Goal: Information Seeking & Learning: Learn about a topic

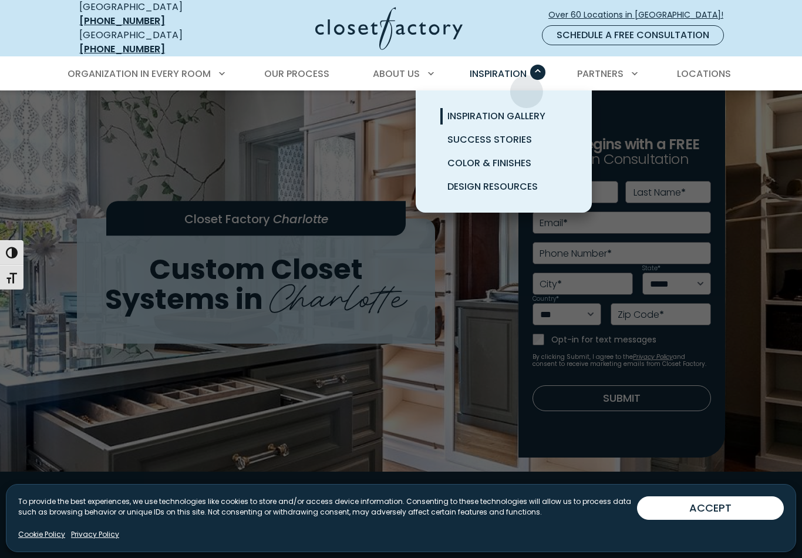
click at [532, 109] on span "Inspiration Gallery" at bounding box center [497, 116] width 98 height 14
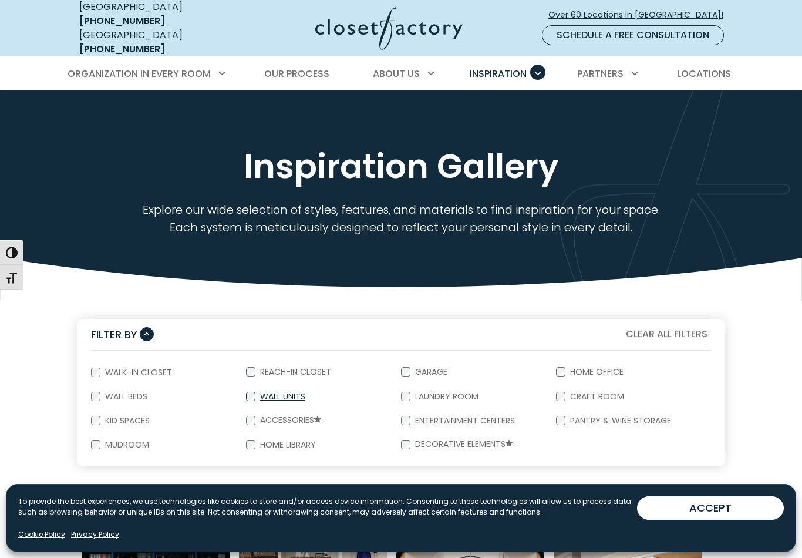
click at [301, 392] on label "Wall Units" at bounding box center [281, 396] width 52 height 8
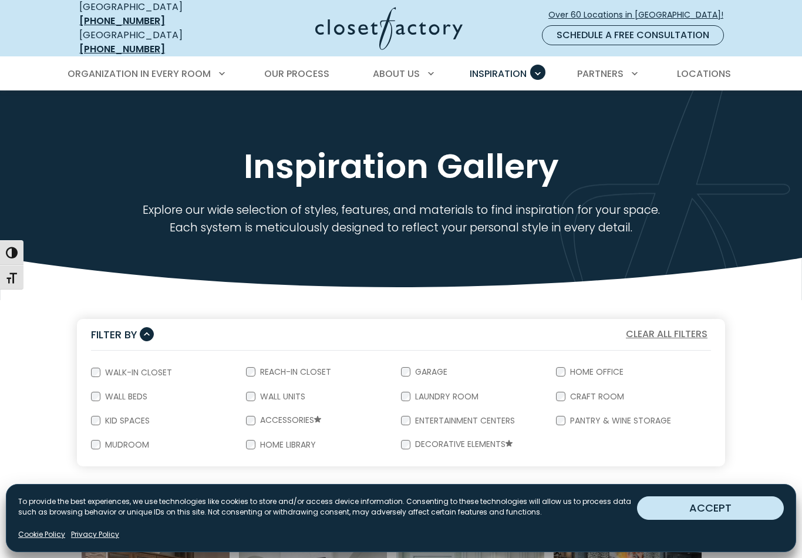
click at [727, 502] on button "ACCEPT" at bounding box center [710, 507] width 147 height 23
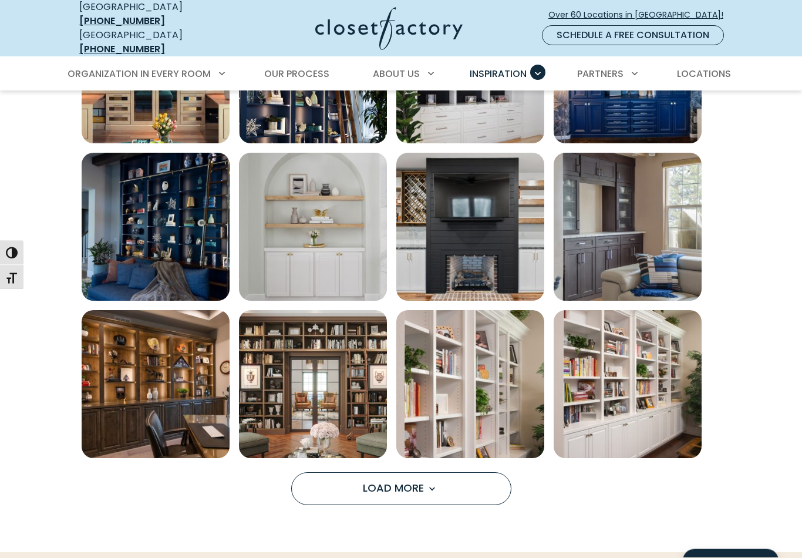
scroll to position [681, 0]
click at [496, 243] on img "Open inspiration gallery to preview enlarged image" at bounding box center [470, 227] width 148 height 148
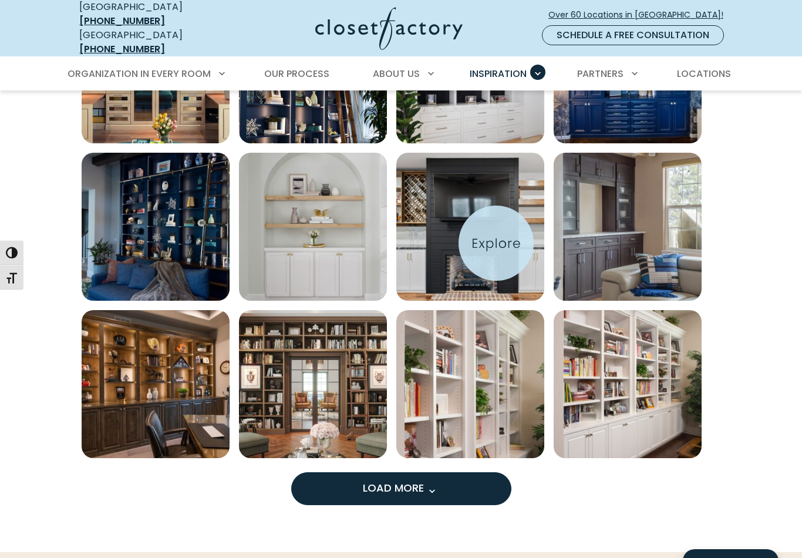
click at [425, 480] on span "Load More" at bounding box center [401, 487] width 76 height 15
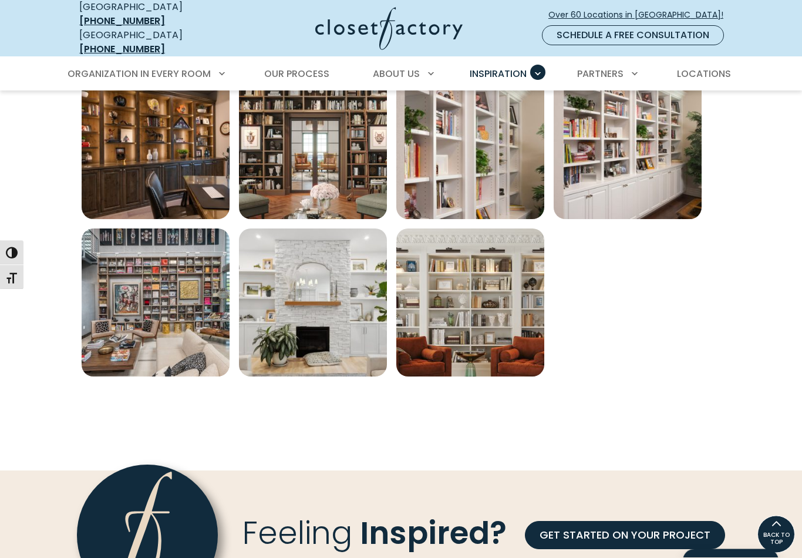
scroll to position [920, 0]
click at [163, 298] on img "Open inspiration gallery to preview enlarged image" at bounding box center [156, 302] width 148 height 148
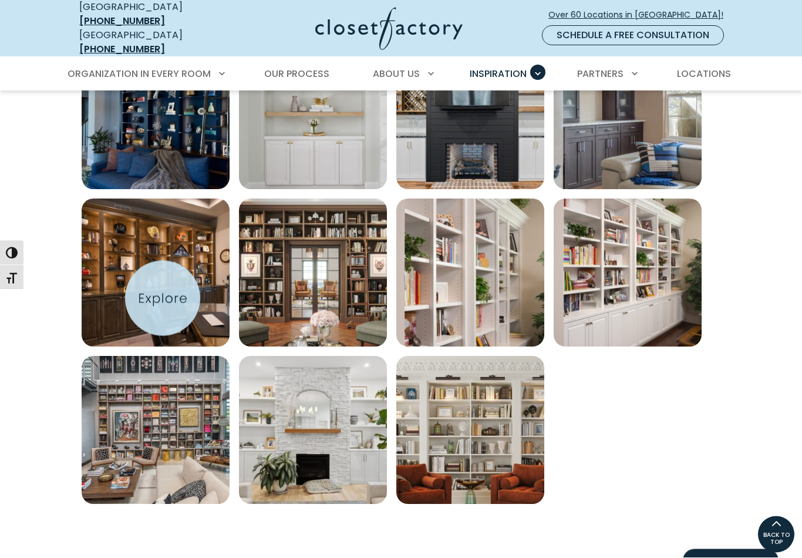
scroll to position [793, 0]
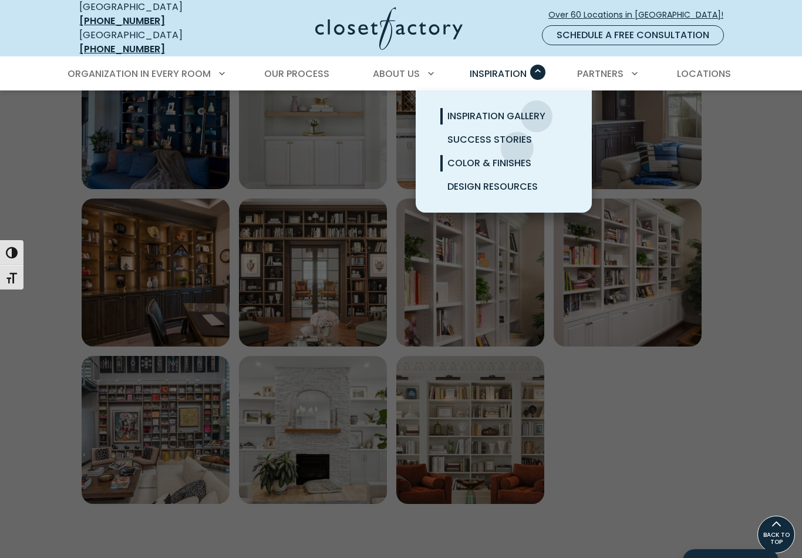
click at [522, 158] on span "Color & Finishes" at bounding box center [490, 163] width 84 height 14
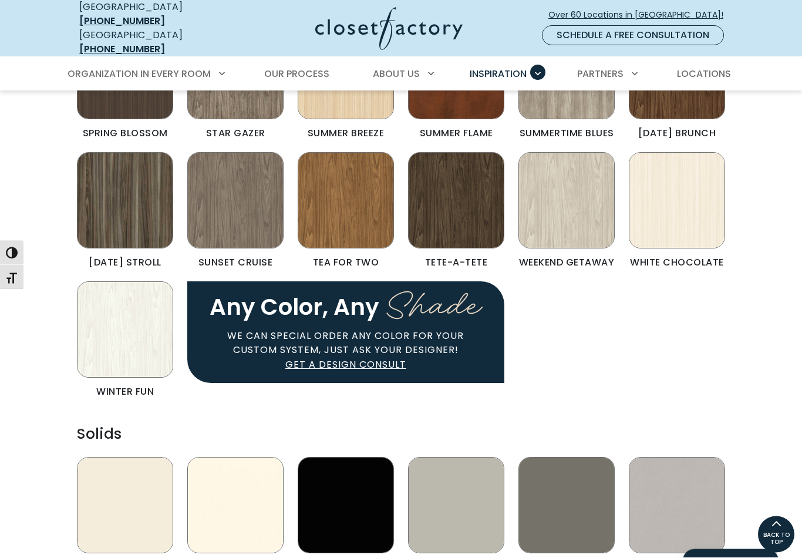
scroll to position [908, 0]
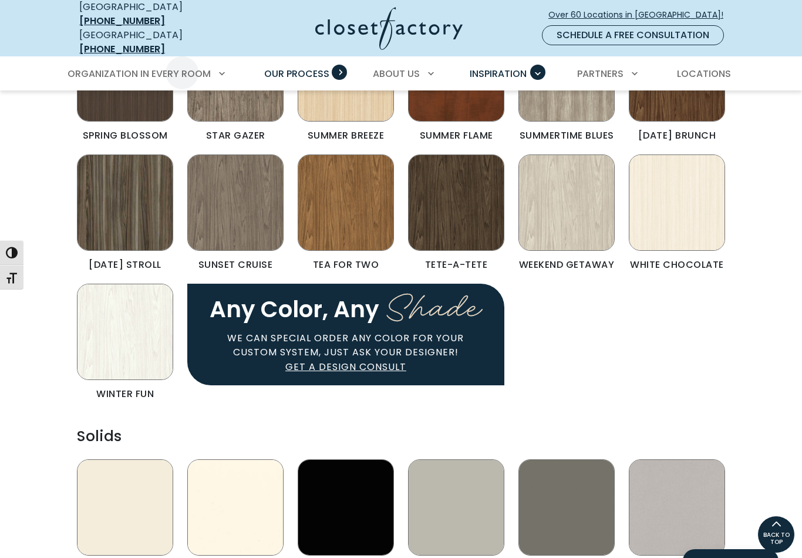
click at [317, 67] on span "Our Process" at bounding box center [296, 74] width 65 height 14
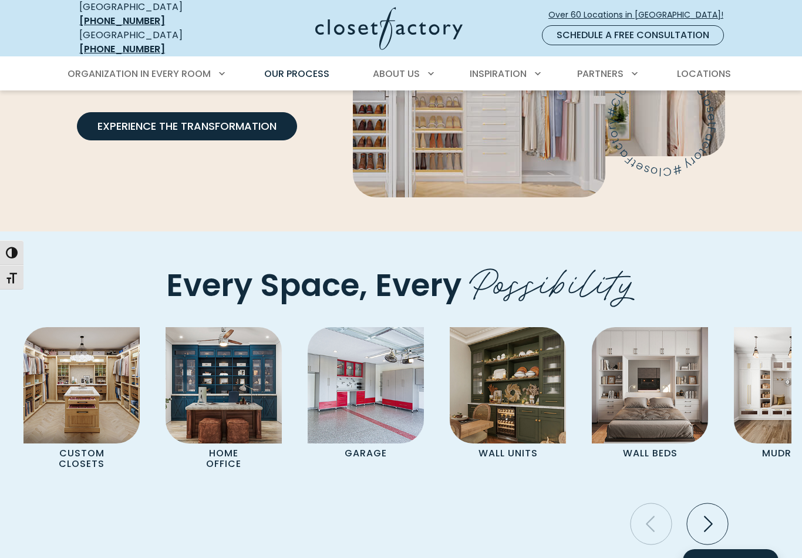
scroll to position [2277, 0]
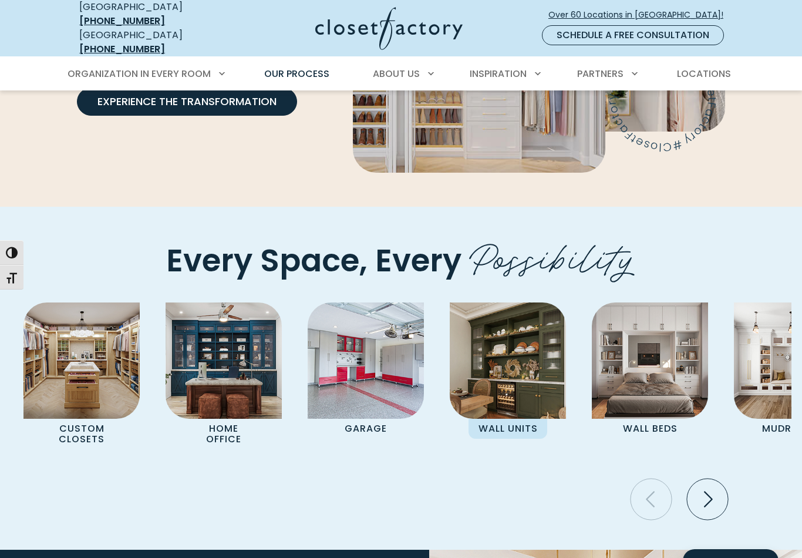
click at [514, 408] on img "Pages Gallery" at bounding box center [508, 360] width 116 height 116
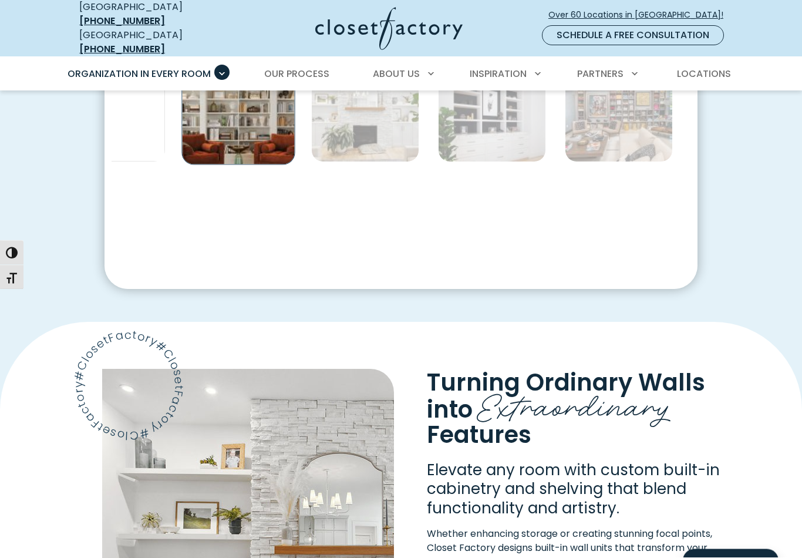
scroll to position [747, 0]
